Goal: Task Accomplishment & Management: Use online tool/utility

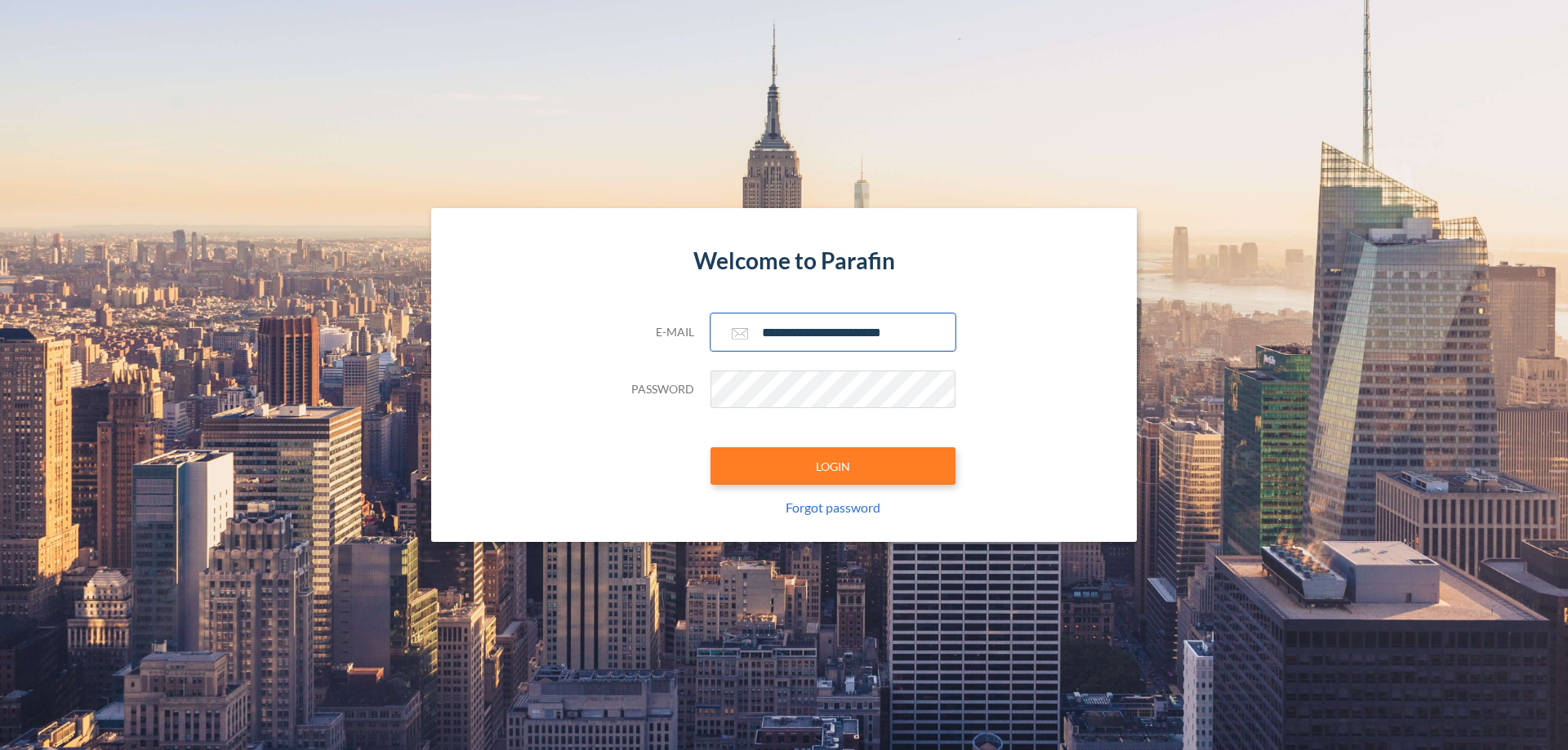
type input "**********"
click at [833, 466] on button "LOGIN" at bounding box center [833, 466] width 245 height 38
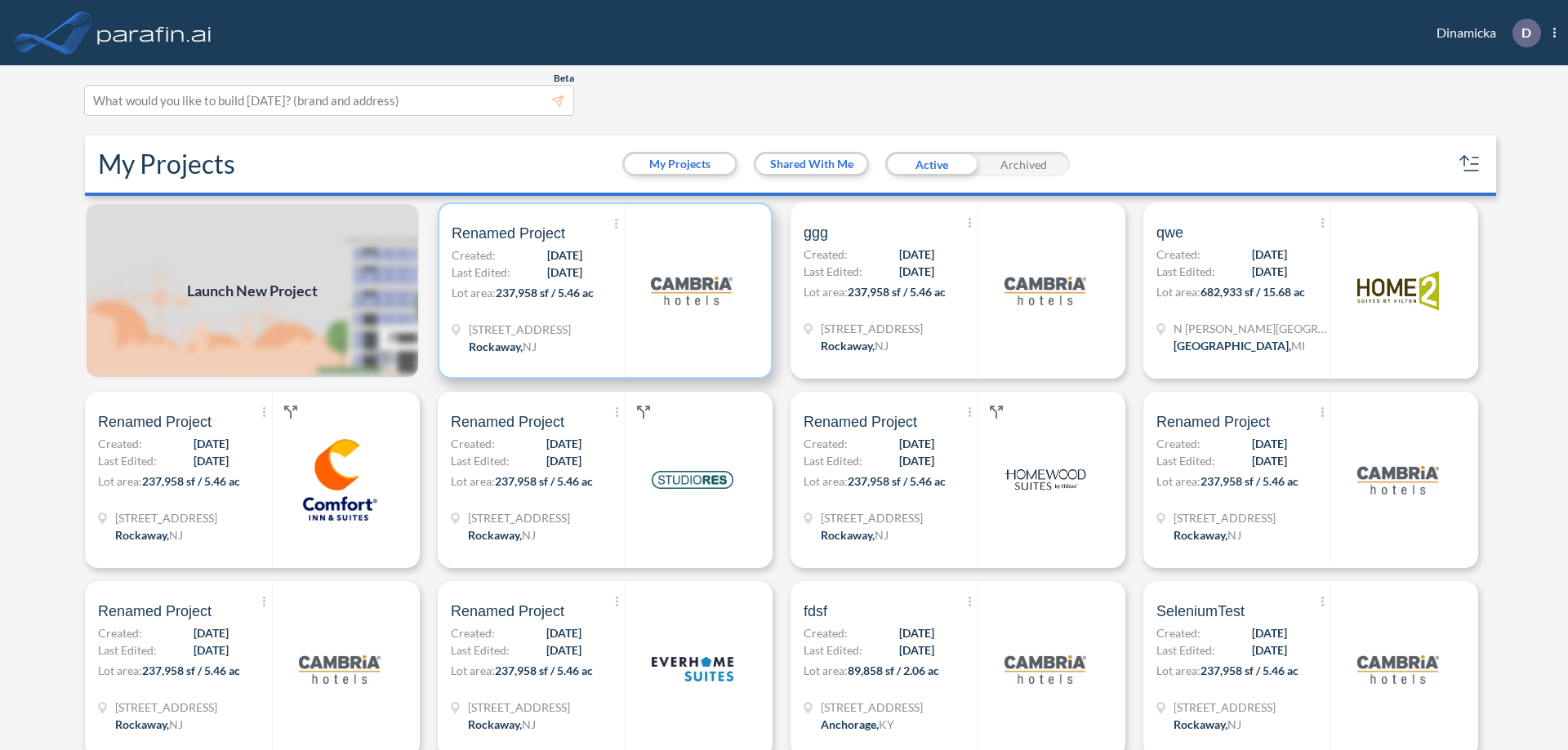
scroll to position [4, 0]
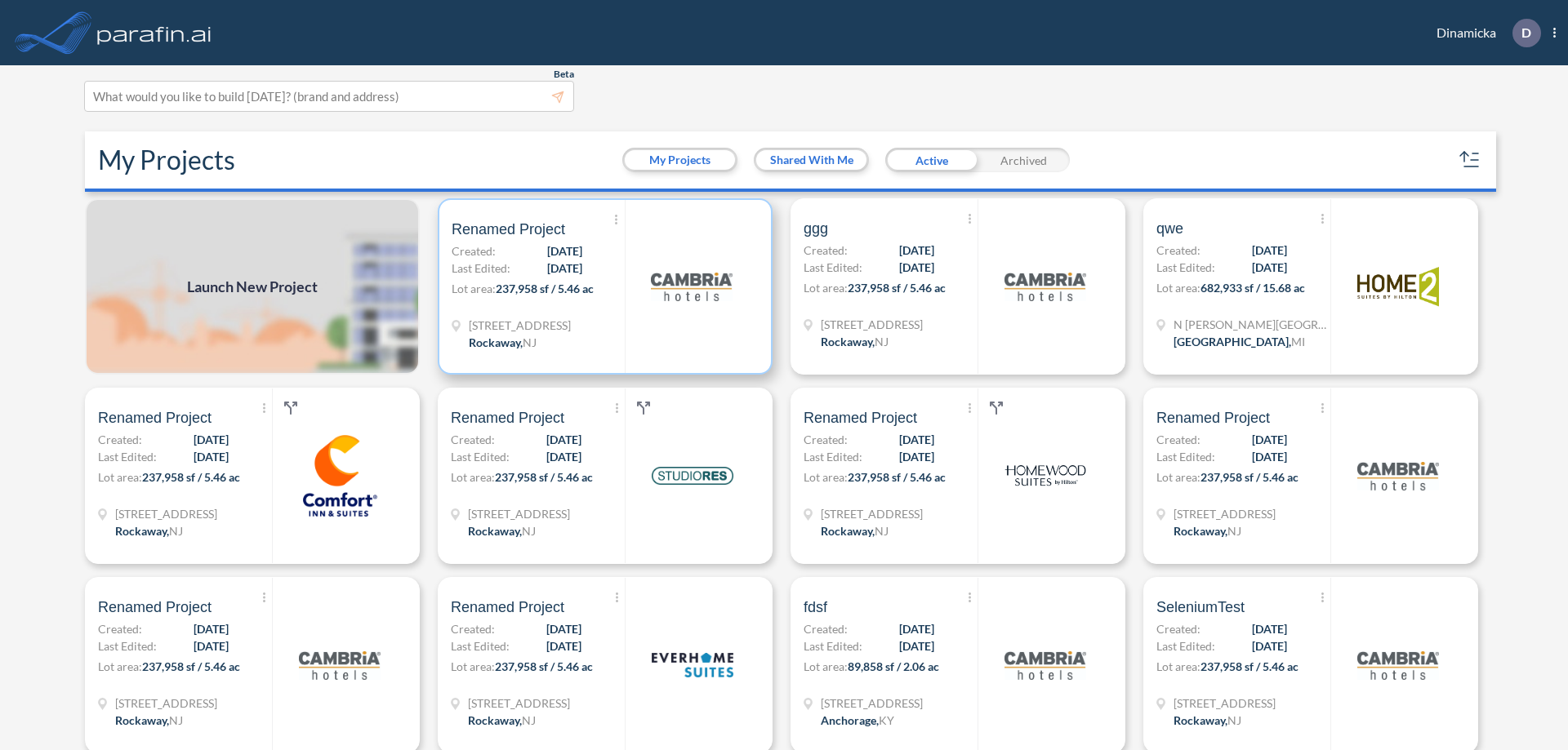
click at [602, 286] on p "Lot area: 237,958 sf / 5.46 ac" at bounding box center [538, 292] width 173 height 24
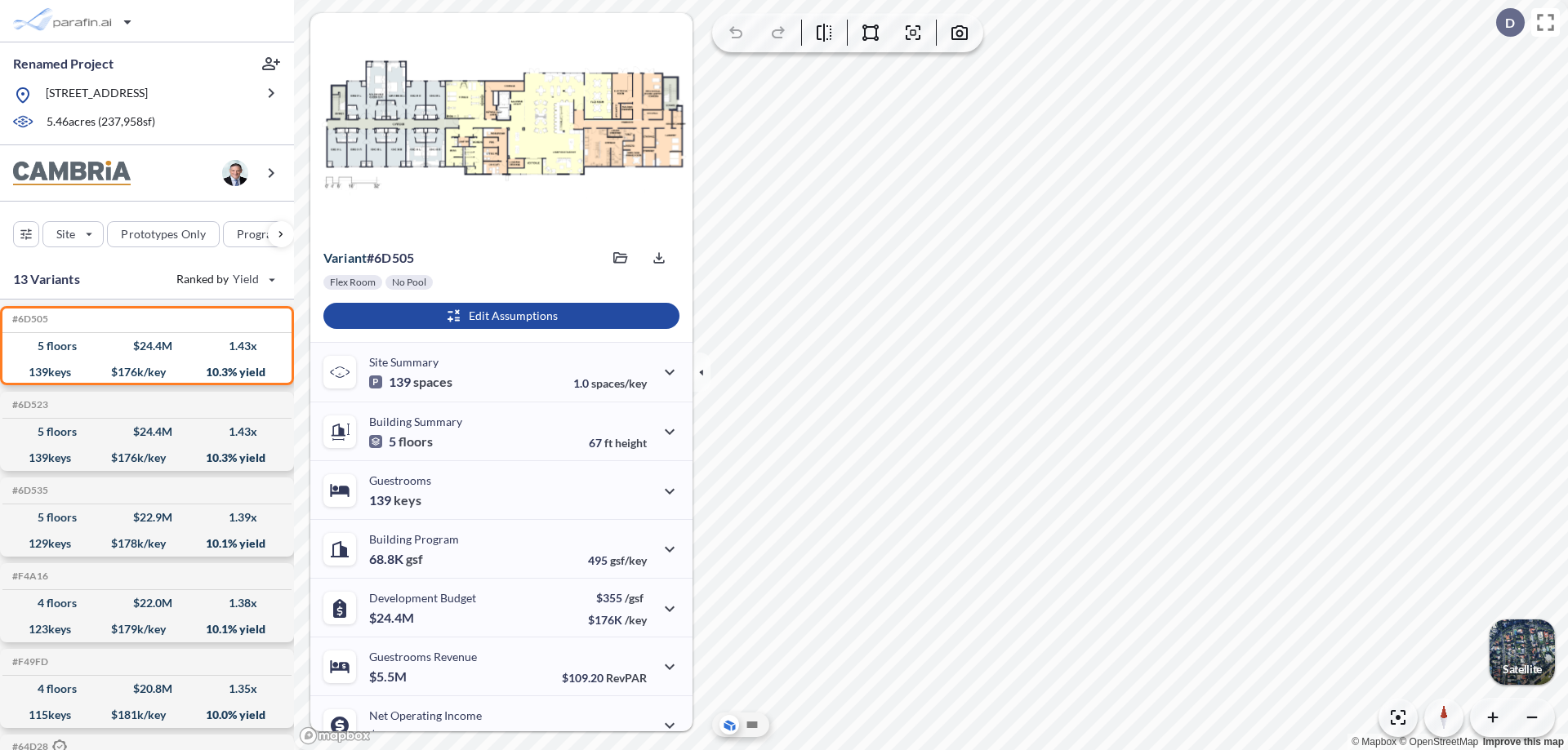
scroll to position [82, 0]
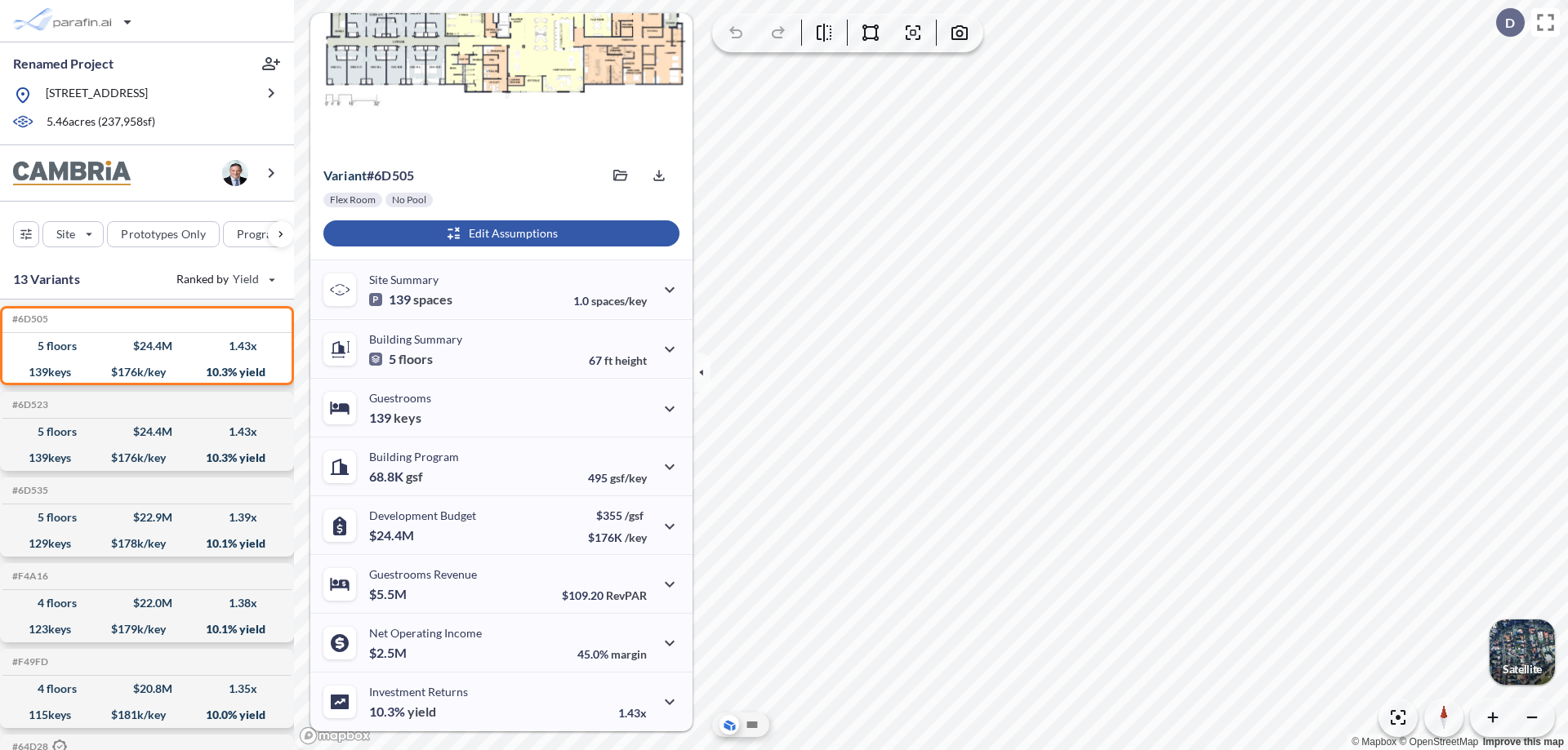
click at [499, 233] on div "button" at bounding box center [501, 233] width 356 height 26
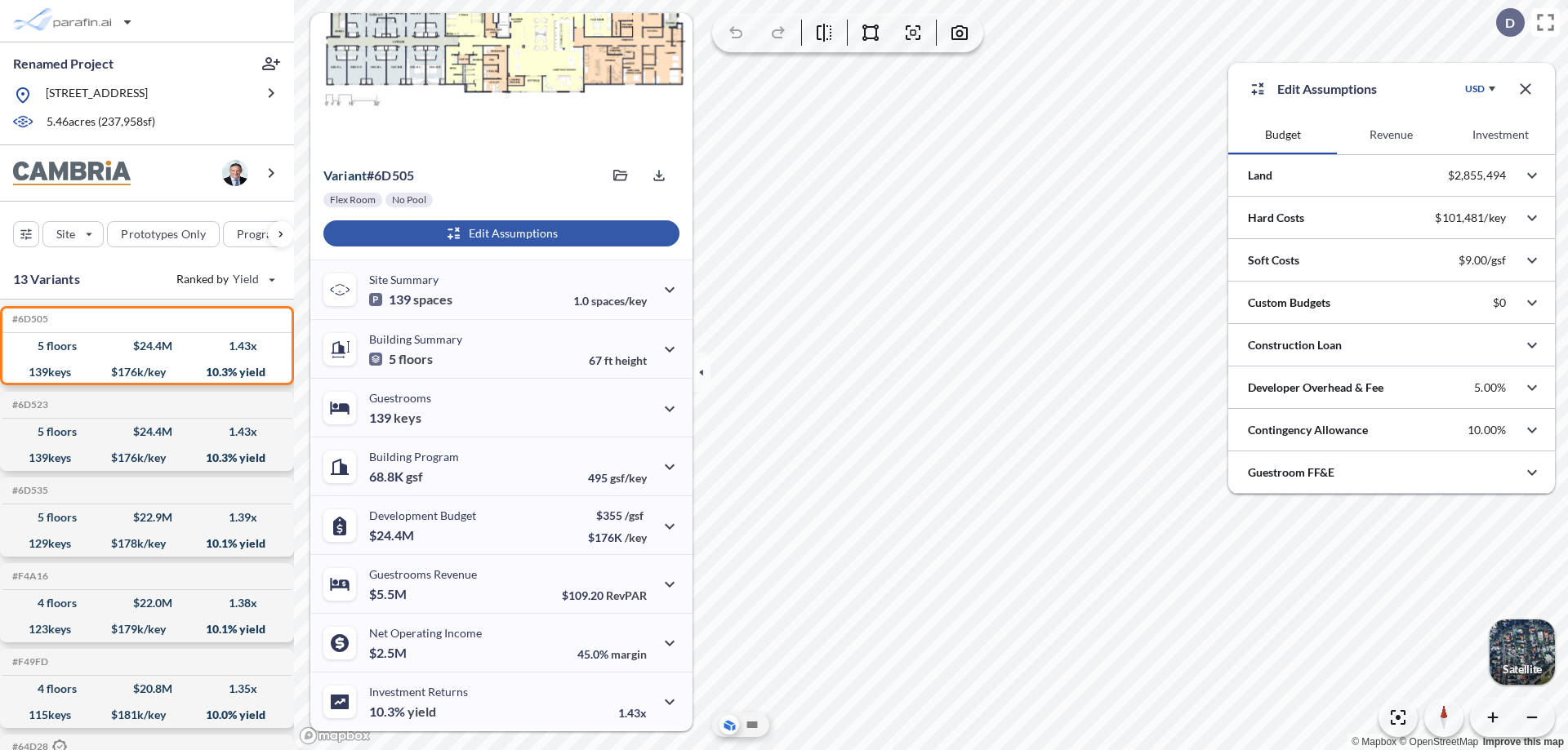
click at [1500, 135] on button "Investment" at bounding box center [1500, 135] width 109 height 39
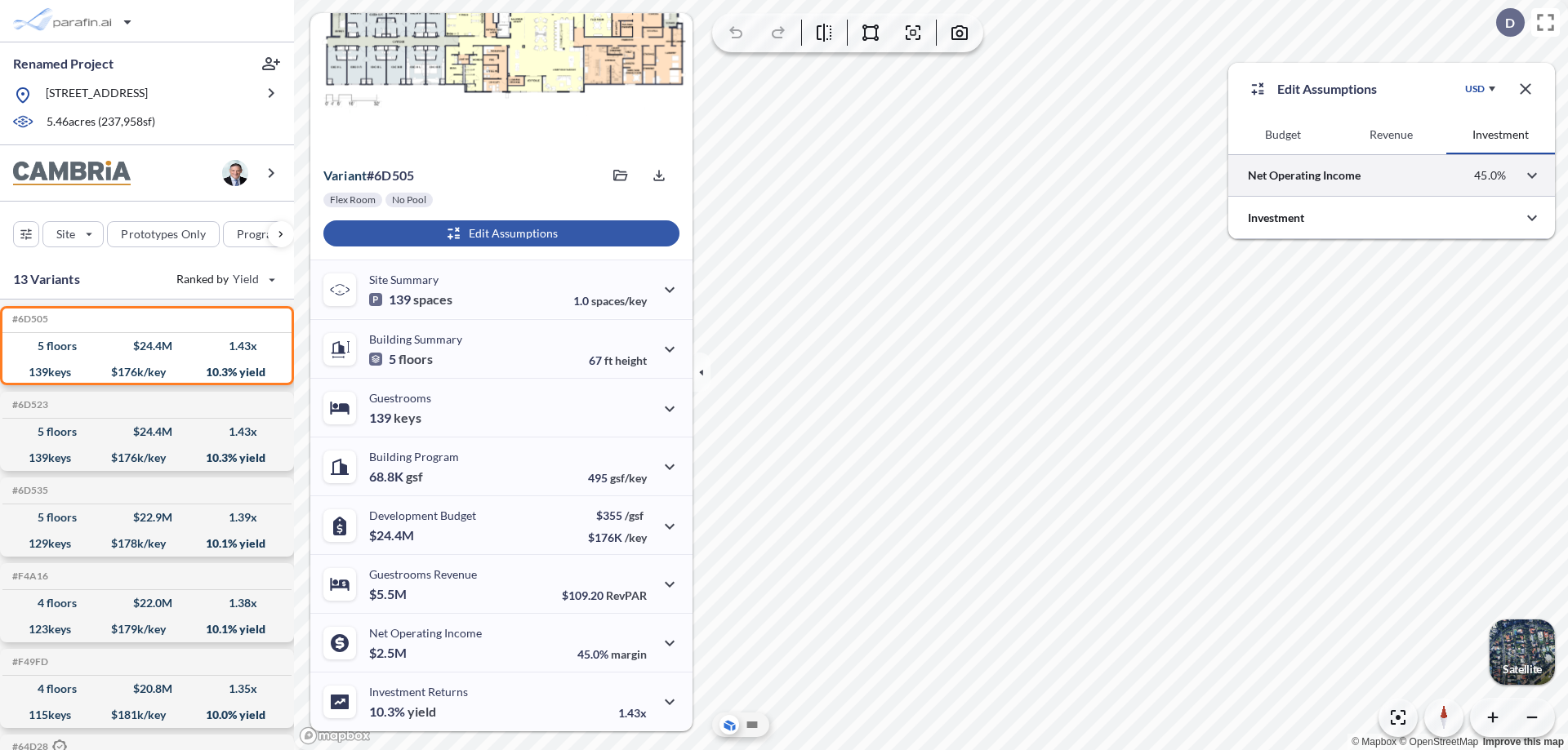
click at [1391, 176] on div at bounding box center [1391, 175] width 327 height 42
